Goal: Transaction & Acquisition: Obtain resource

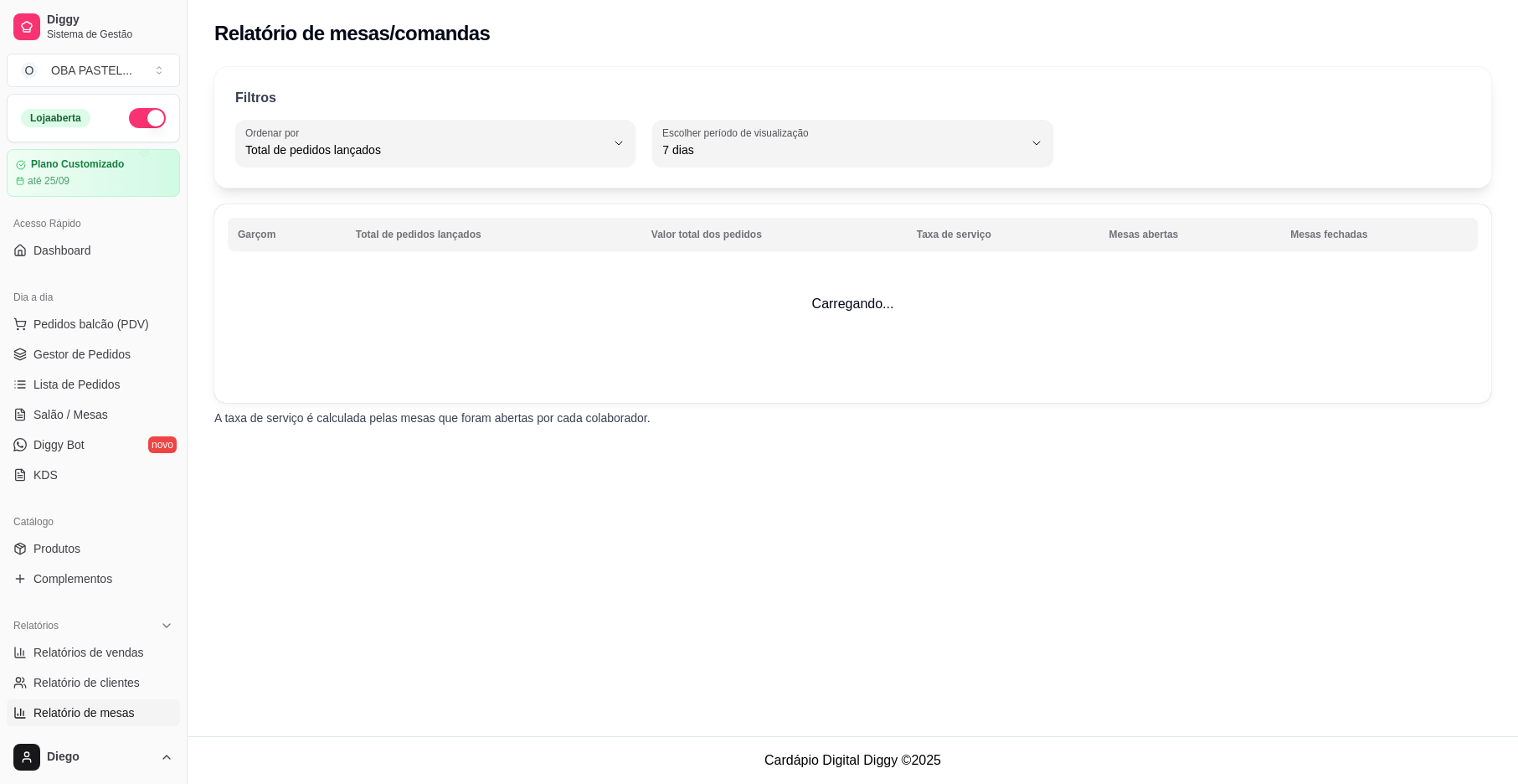
select select "TOTAL_OF_ORDERS"
select select "7"
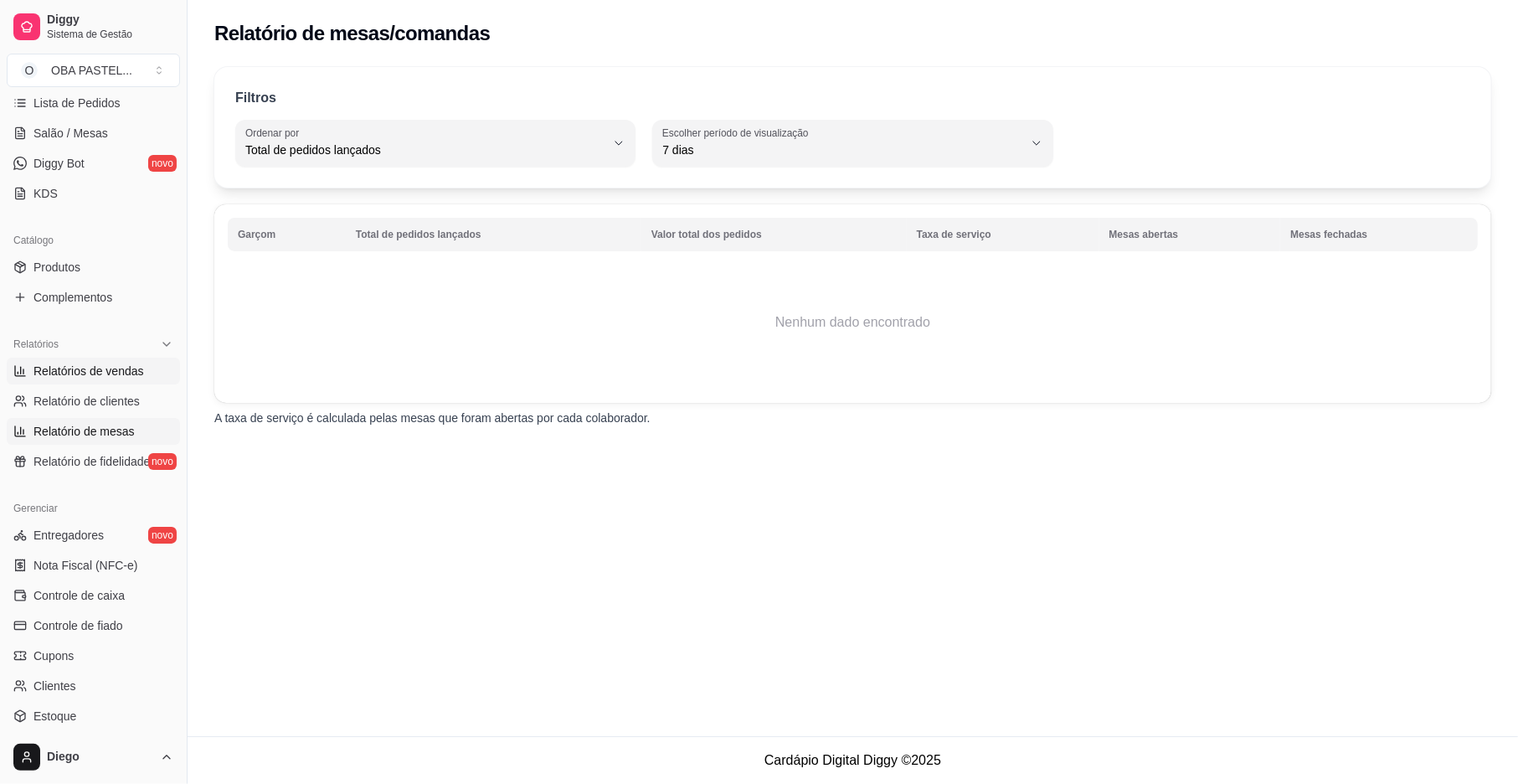
click at [117, 377] on span "Relatórios de vendas" at bounding box center [89, 371] width 110 height 16
select select "ALL"
select select "0"
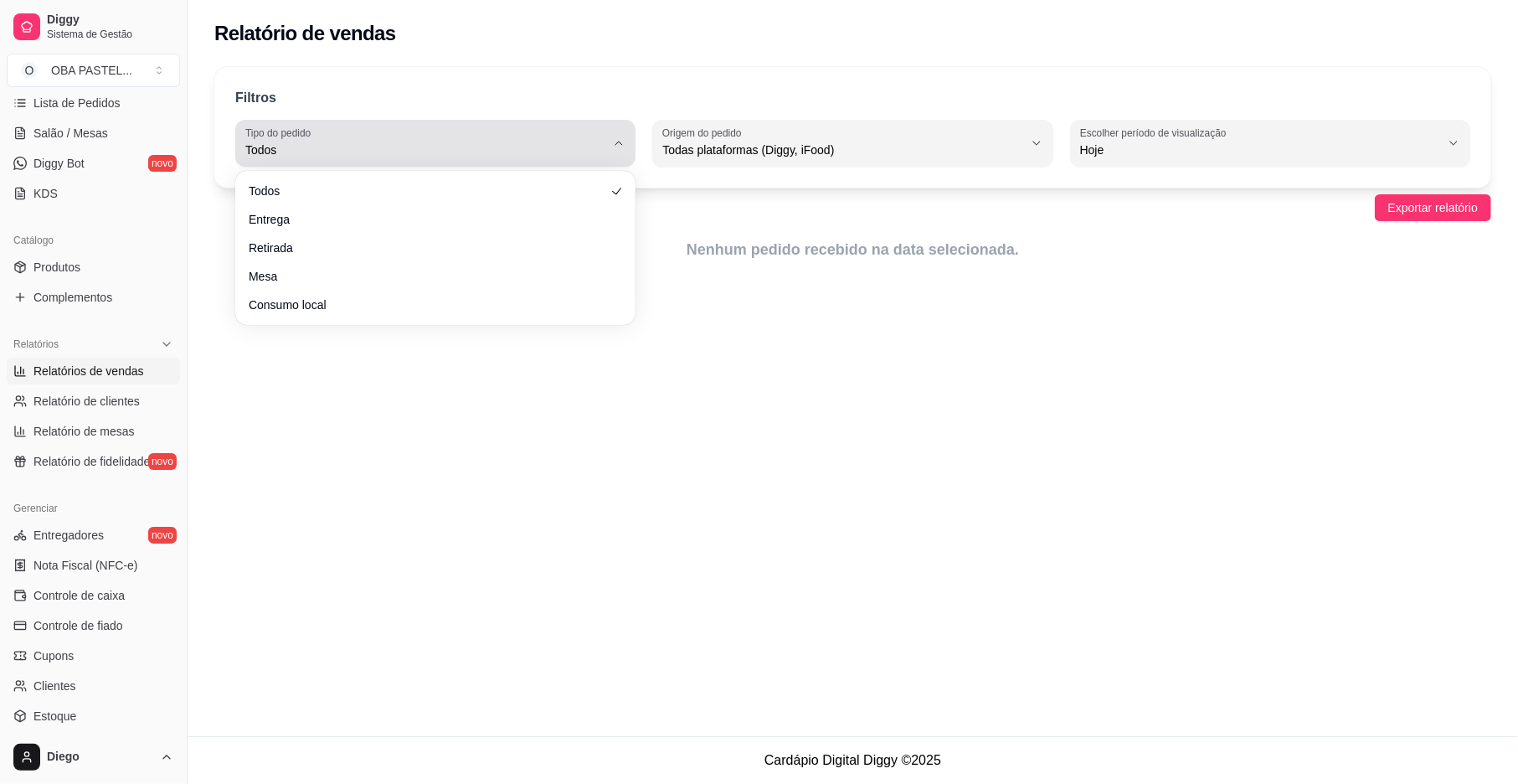
click at [514, 152] on span "Todos" at bounding box center [425, 149] width 360 height 16
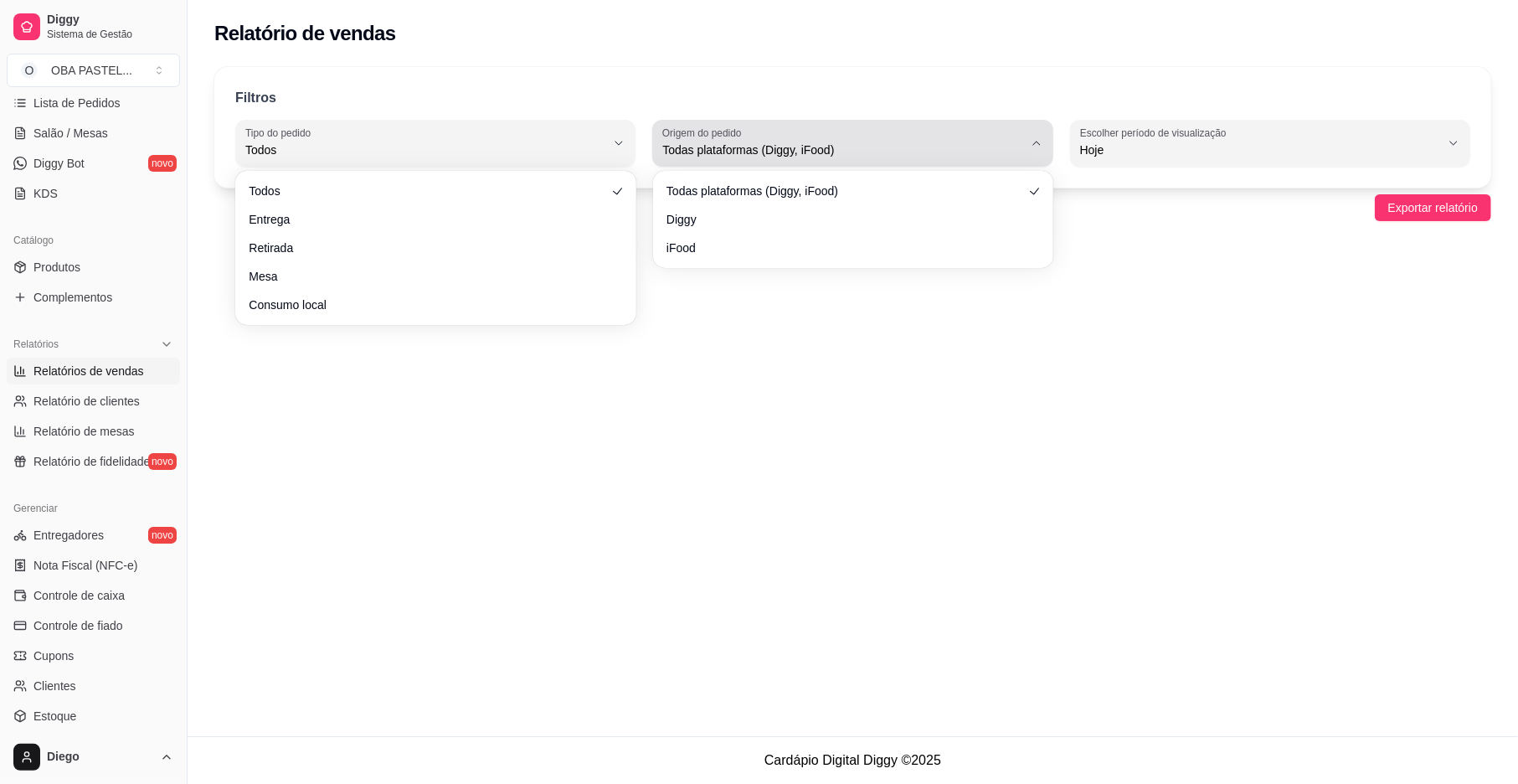
click at [1001, 149] on span "Todas plataformas (Diggy, iFood)" at bounding box center [842, 149] width 360 height 16
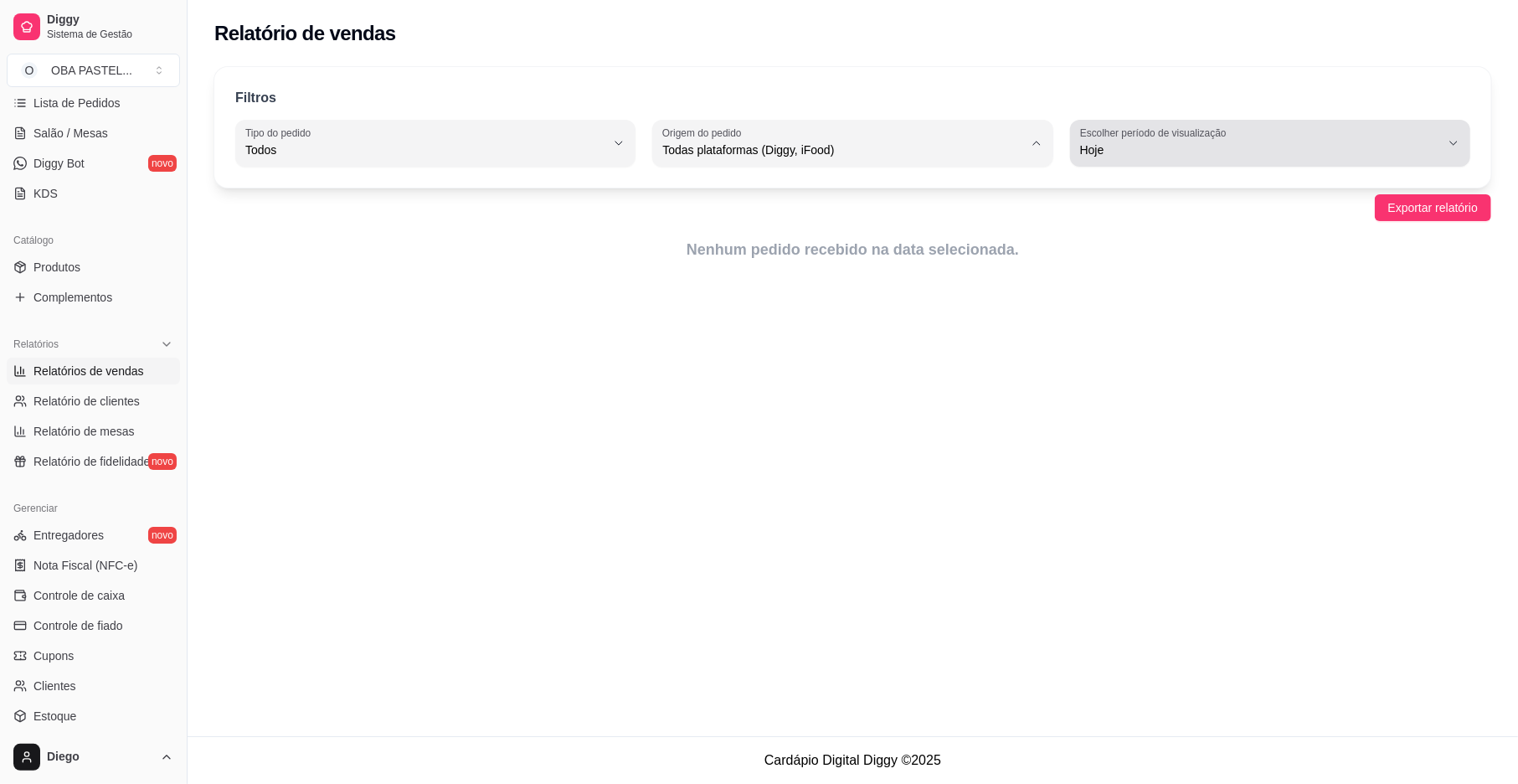
click at [1411, 141] on span "Hoje" at bounding box center [1260, 149] width 360 height 16
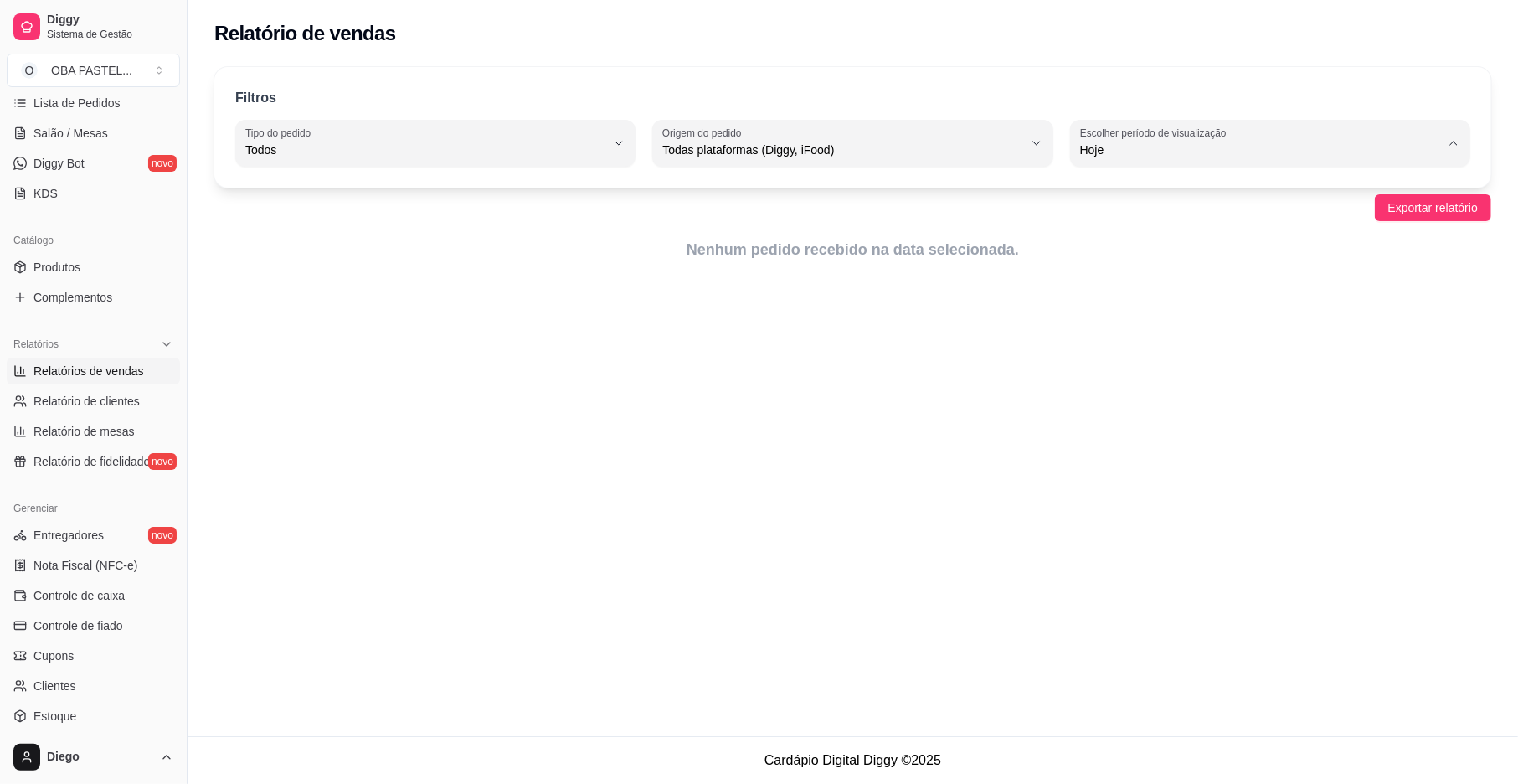
click at [1138, 209] on li "Ontem" at bounding box center [1270, 217] width 372 height 26
type input "1"
select select "1"
click at [1138, 209] on li "Ontem" at bounding box center [1270, 217] width 372 height 26
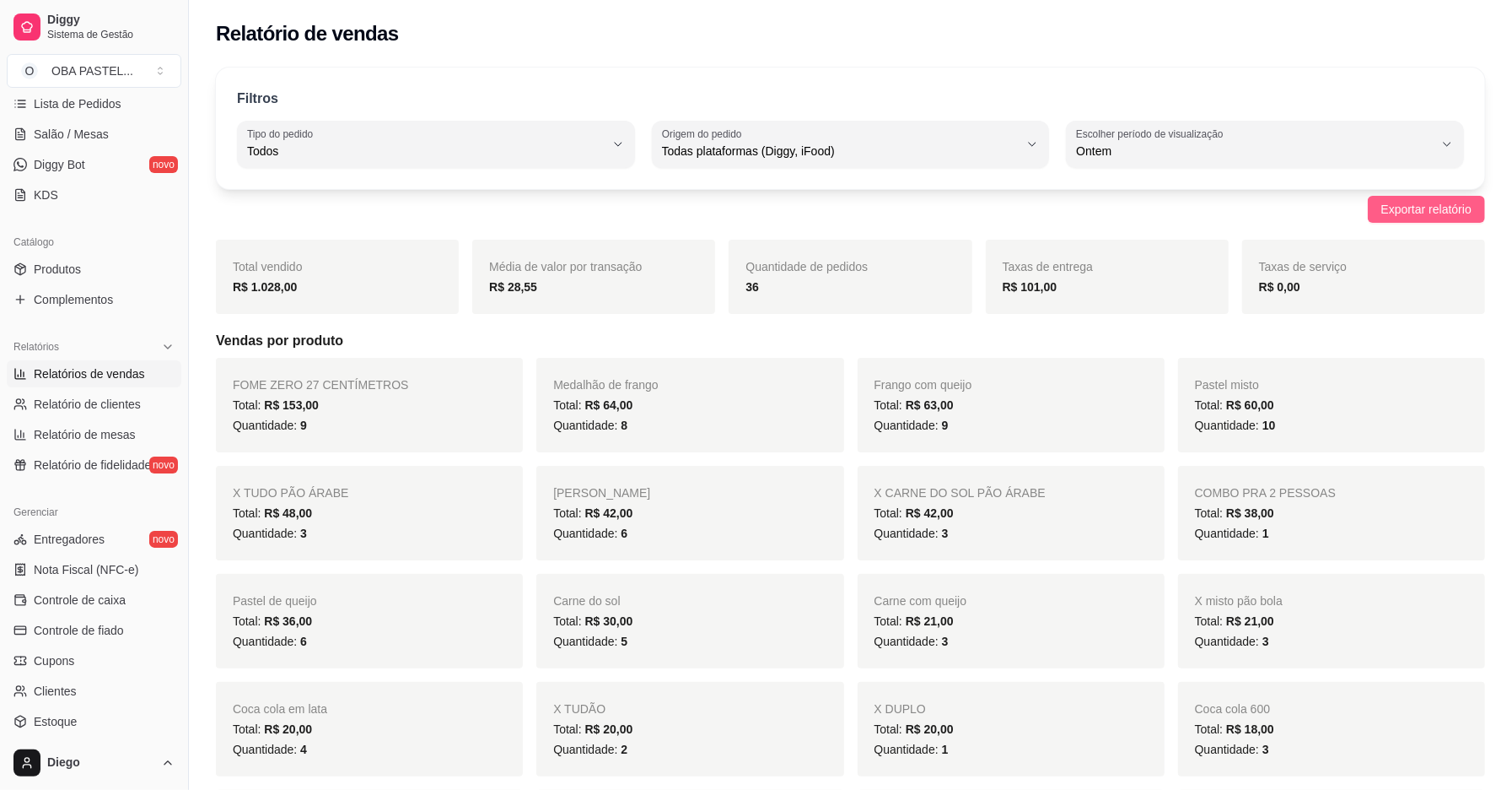
click at [1426, 213] on span "Exportar relatório" at bounding box center [1426, 209] width 91 height 19
click at [113, 578] on link "Nota Fiscal (NFC-e)" at bounding box center [94, 570] width 174 height 27
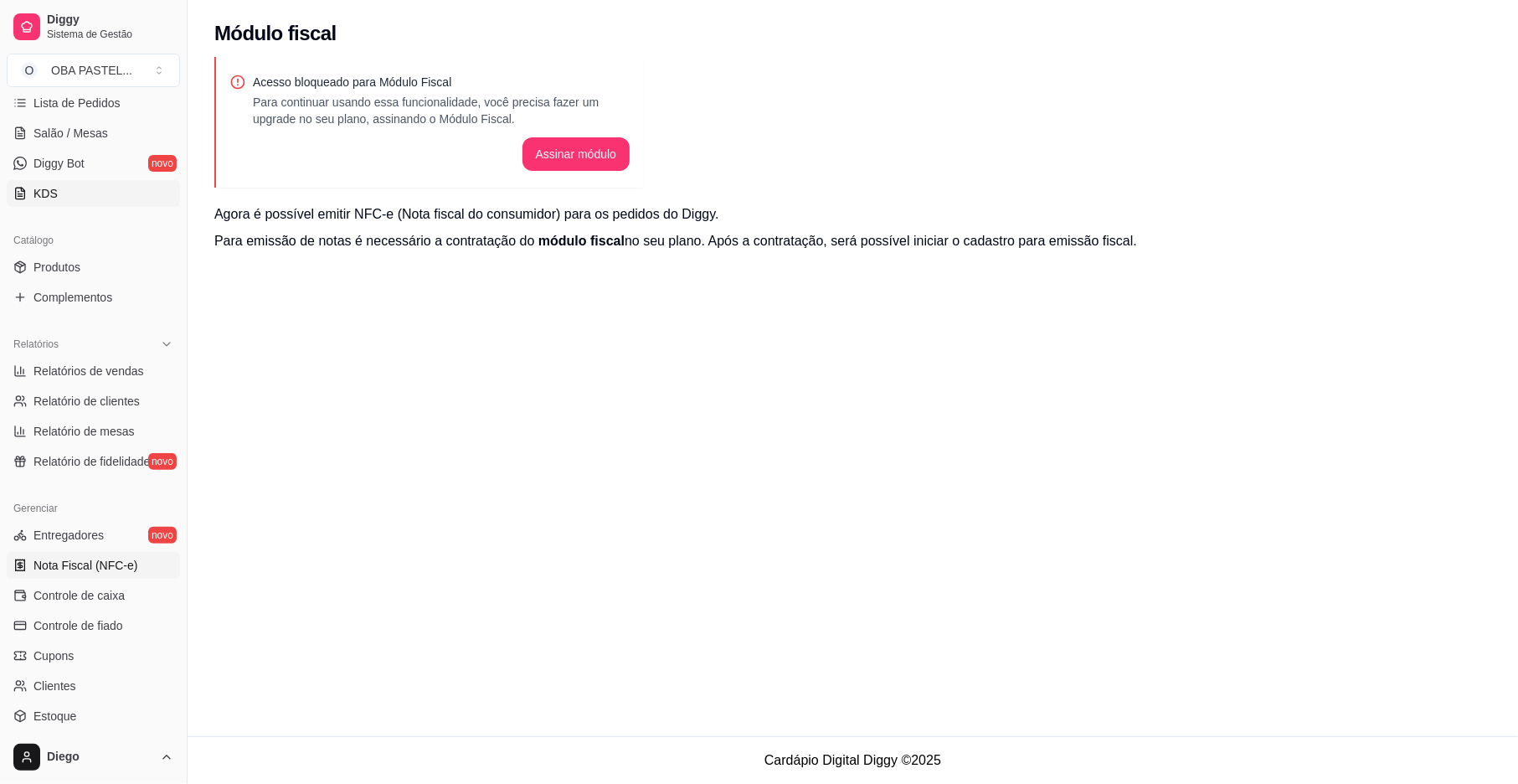
click at [106, 198] on link "KDS" at bounding box center [93, 194] width 173 height 27
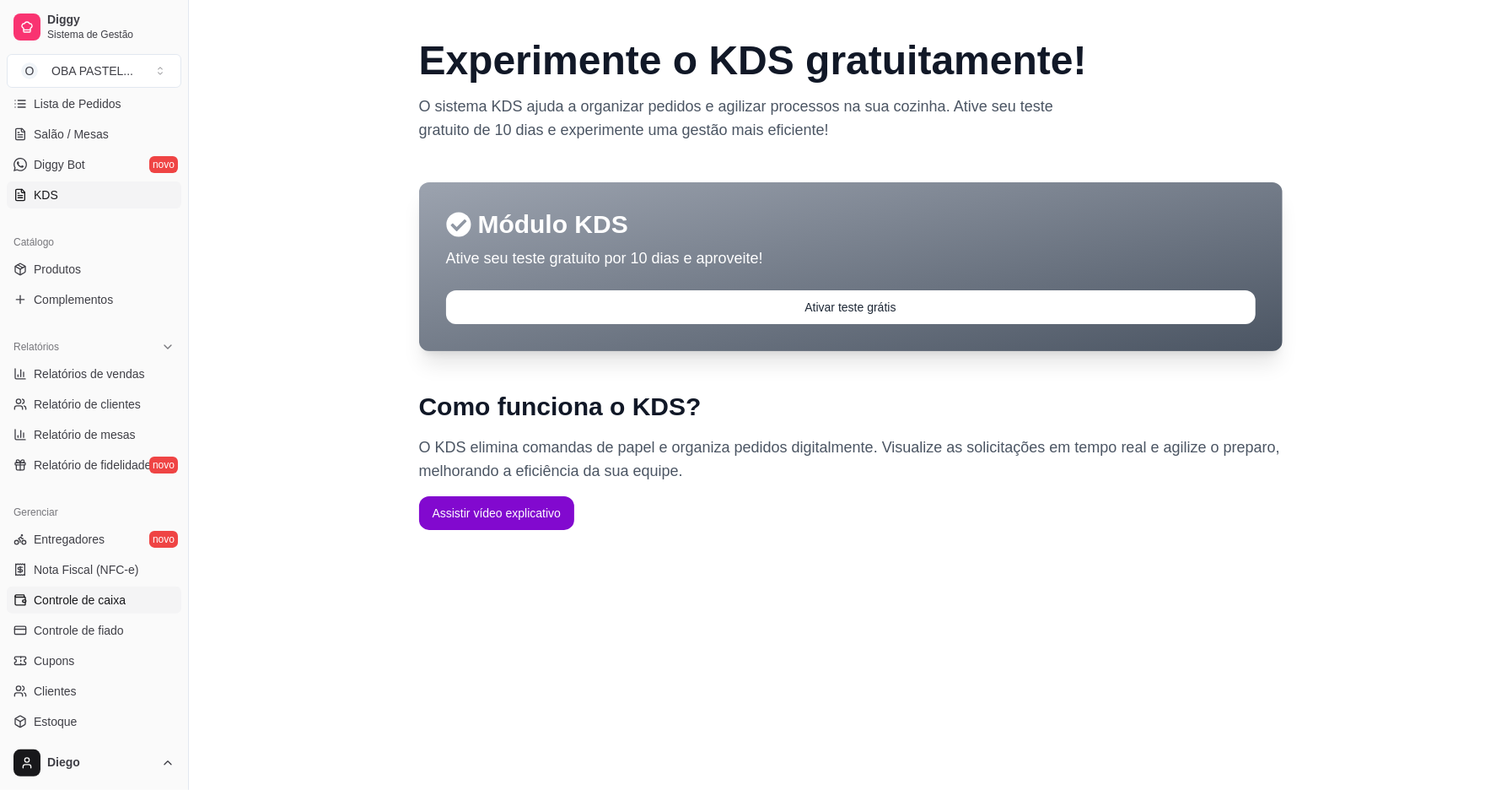
click at [89, 601] on span "Controle de caixa" at bounding box center [80, 599] width 92 height 17
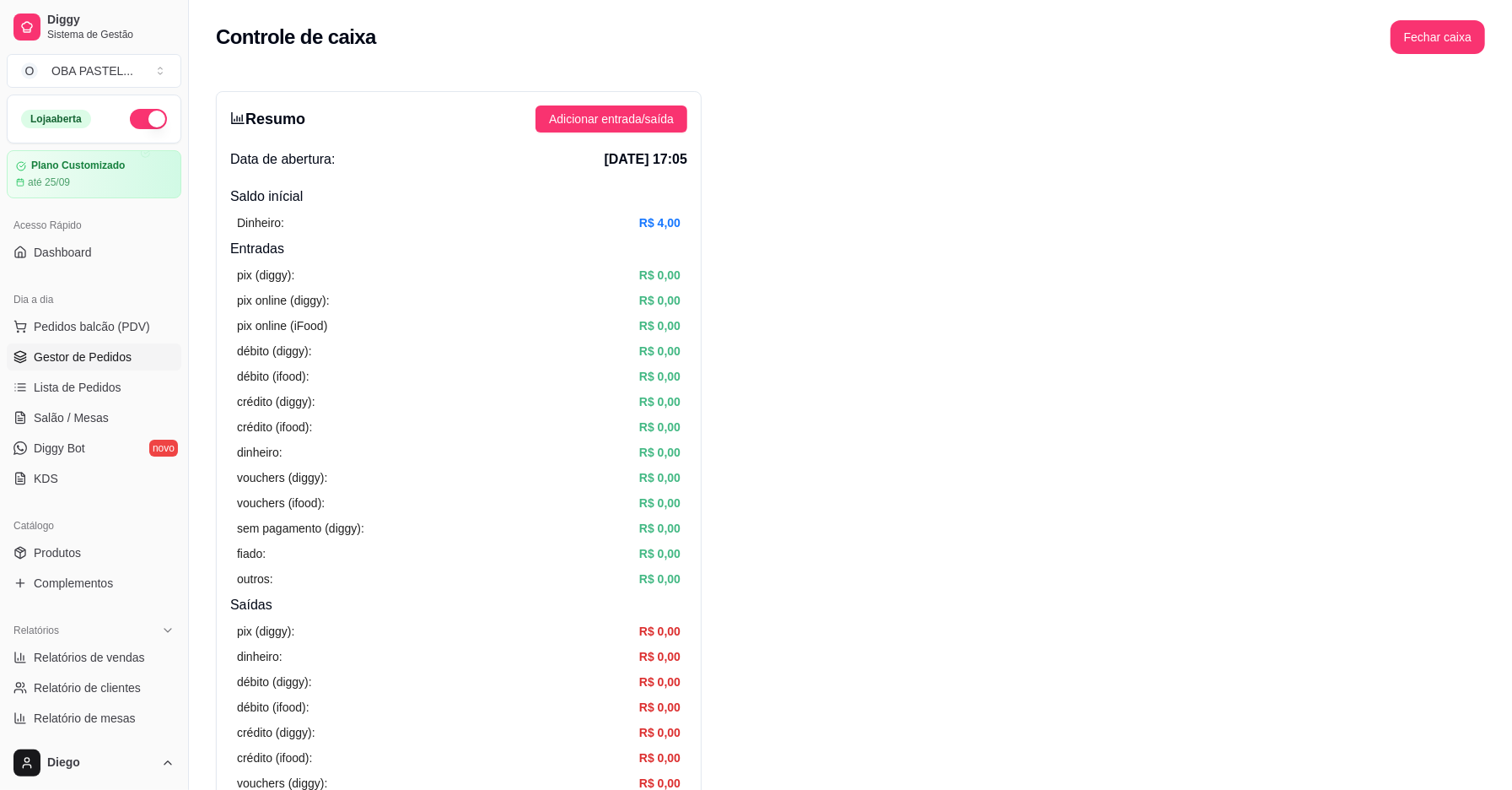
scroll to position [425, 0]
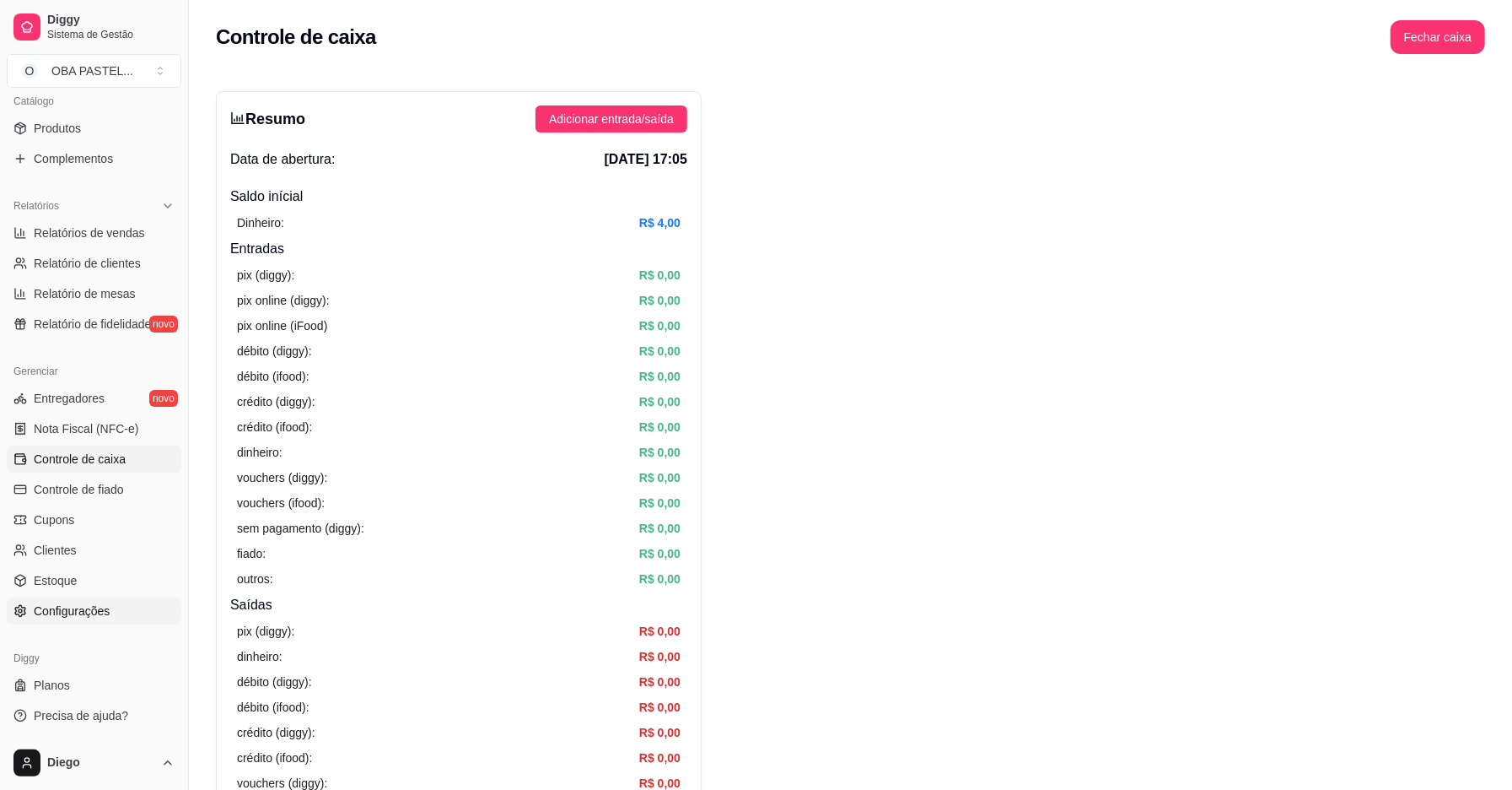
click at [82, 618] on span "Configurações" at bounding box center [72, 611] width 76 height 17
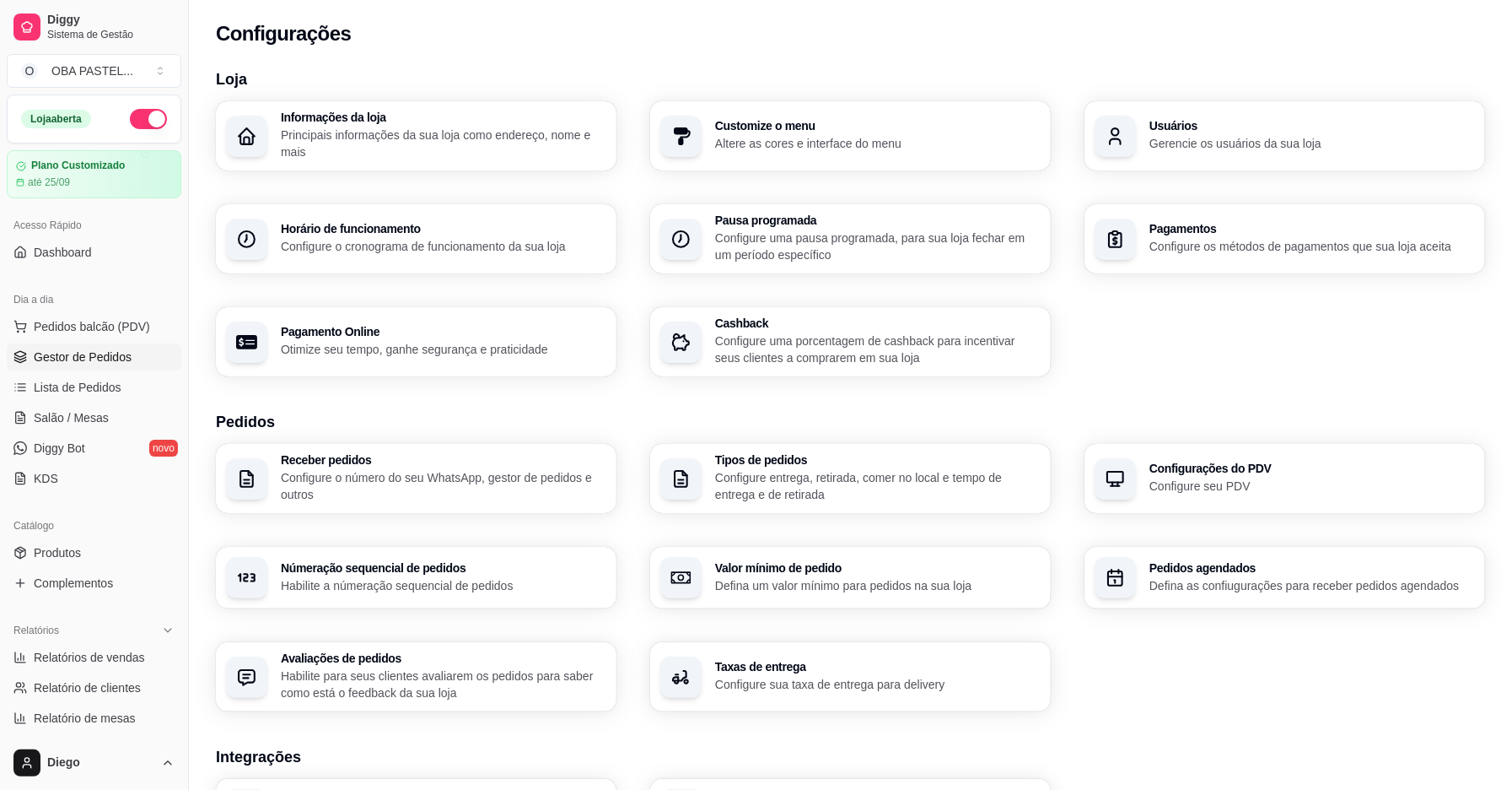
click at [72, 355] on span "Gestor de Pedidos" at bounding box center [83, 356] width 97 height 17
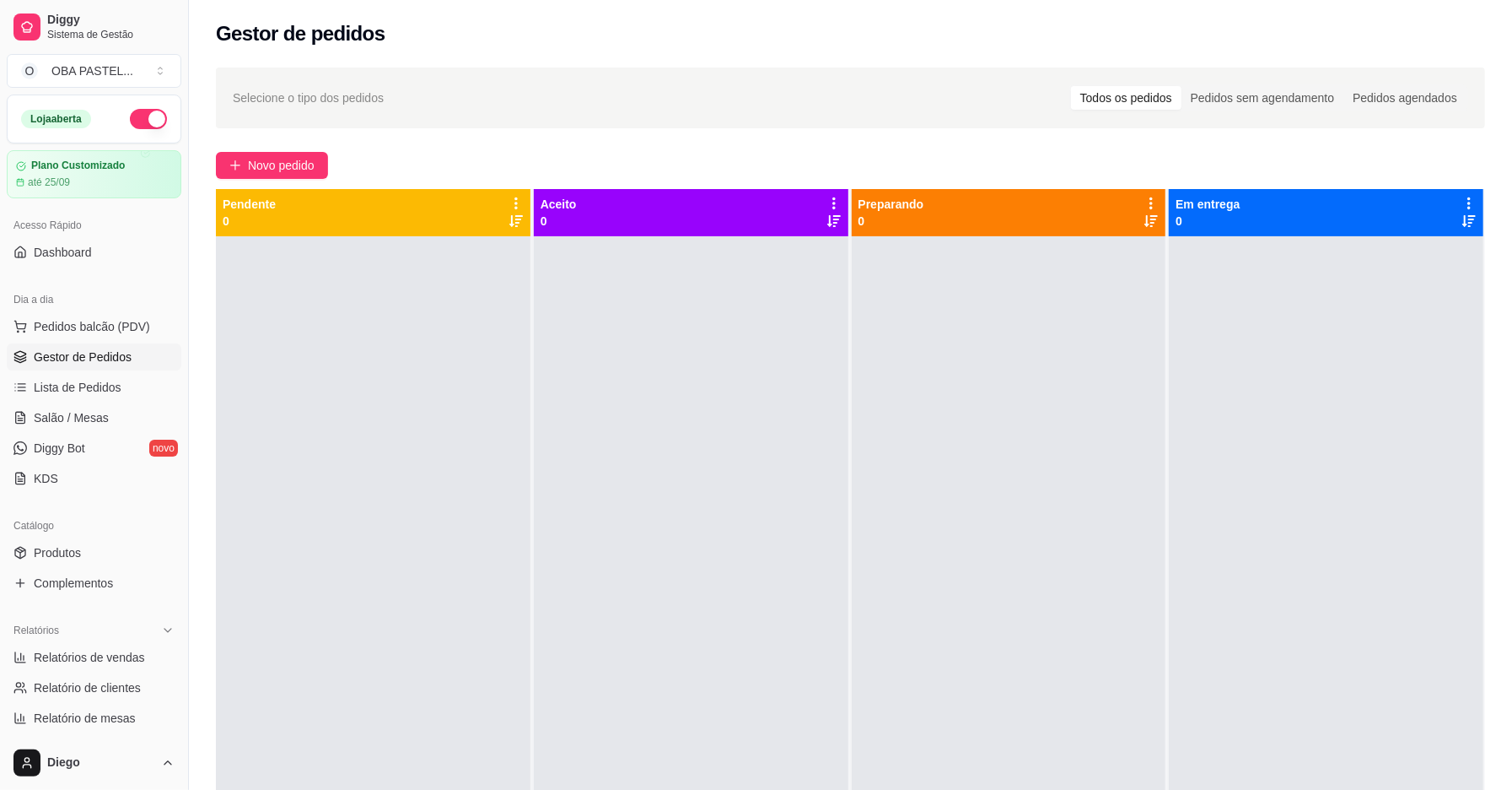
drag, startPoint x: 1423, startPoint y: 0, endPoint x: 415, endPoint y: 425, distance: 1093.9
click at [415, 425] on div at bounding box center [372, 631] width 315 height 790
